Goal: Task Accomplishment & Management: Manage account settings

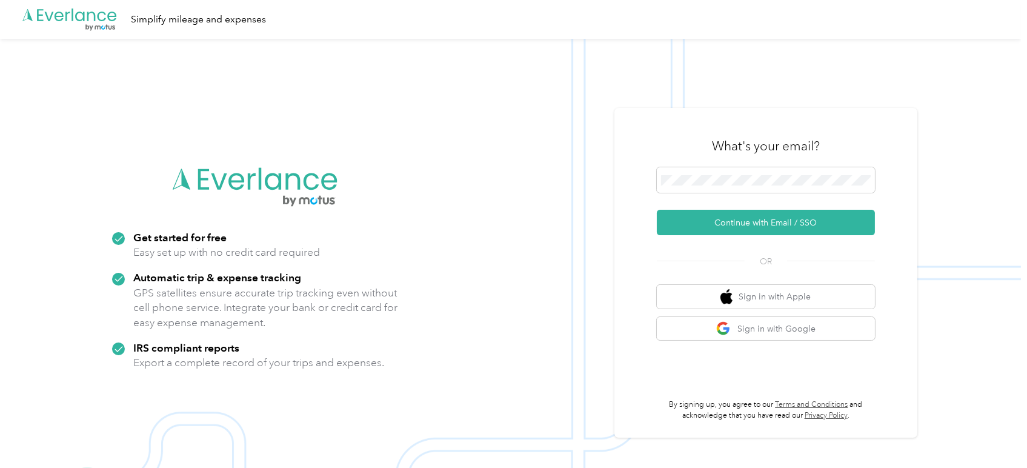
click at [794, 195] on div at bounding box center [766, 182] width 218 height 30
click at [744, 224] on button "Continue with Email / SSO" at bounding box center [766, 222] width 218 height 25
click at [755, 219] on button "Continue with Email / SSO" at bounding box center [766, 222] width 218 height 25
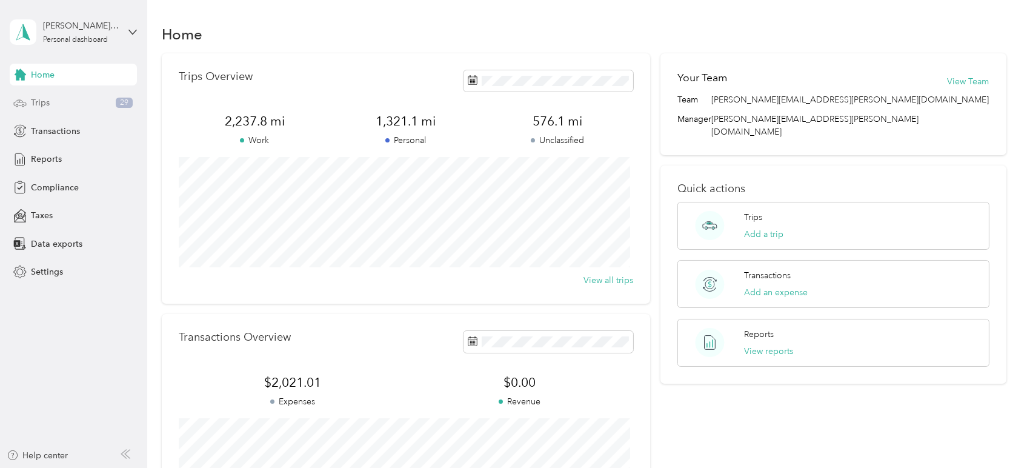
click at [87, 111] on div "Trips 29" at bounding box center [73, 103] width 127 height 22
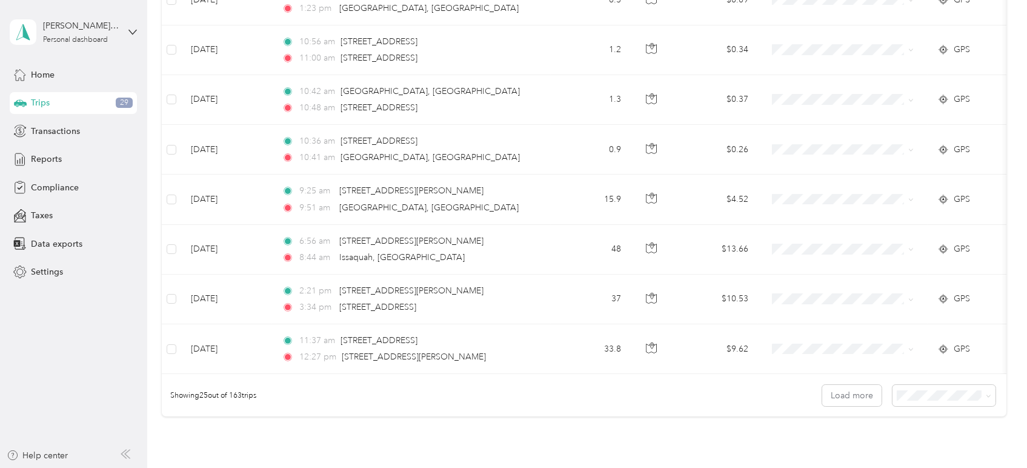
scroll to position [1077, 0]
